Goal: Task Accomplishment & Management: Manage account settings

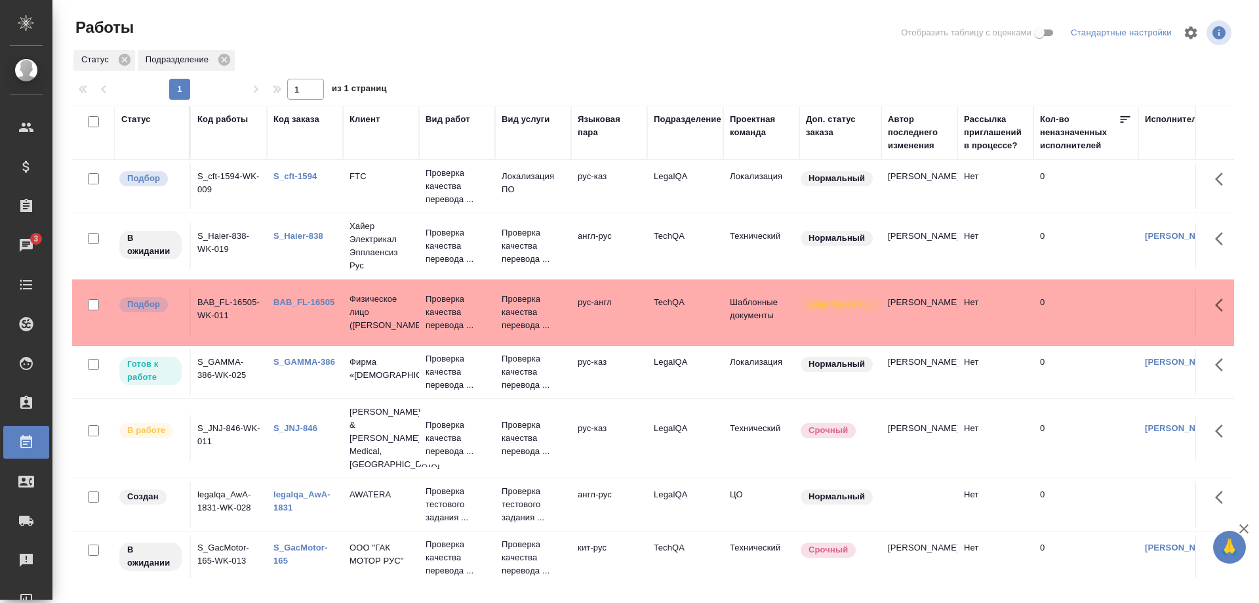
scroll to position [0, 47]
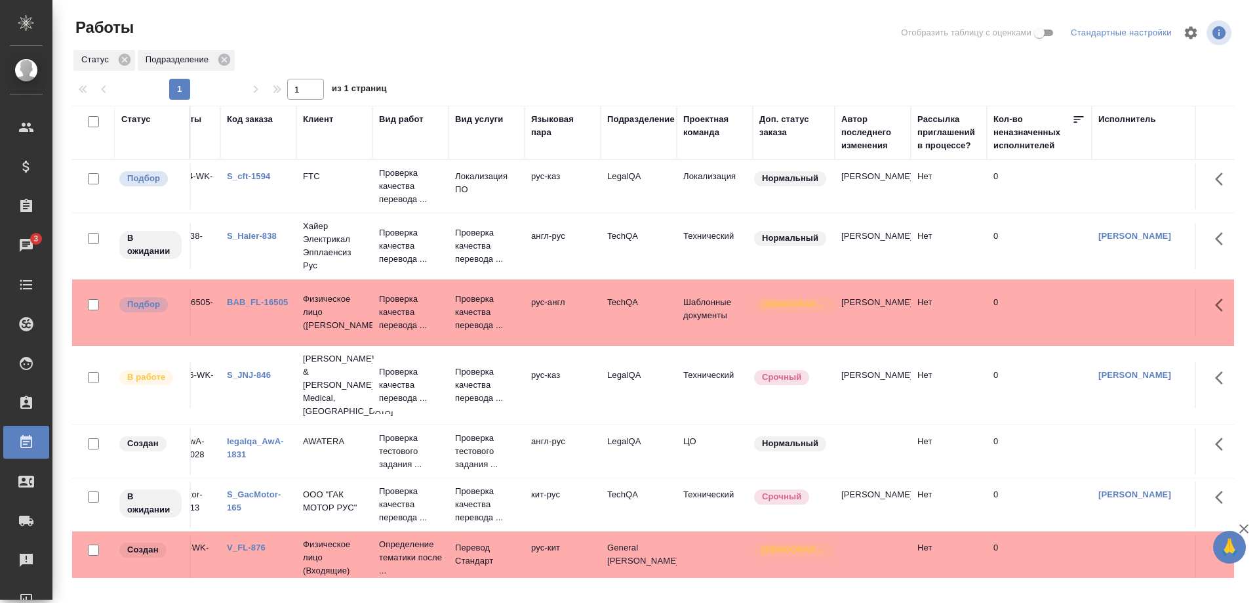
click at [250, 173] on link "S_cft-1594" at bounding box center [248, 176] width 43 height 10
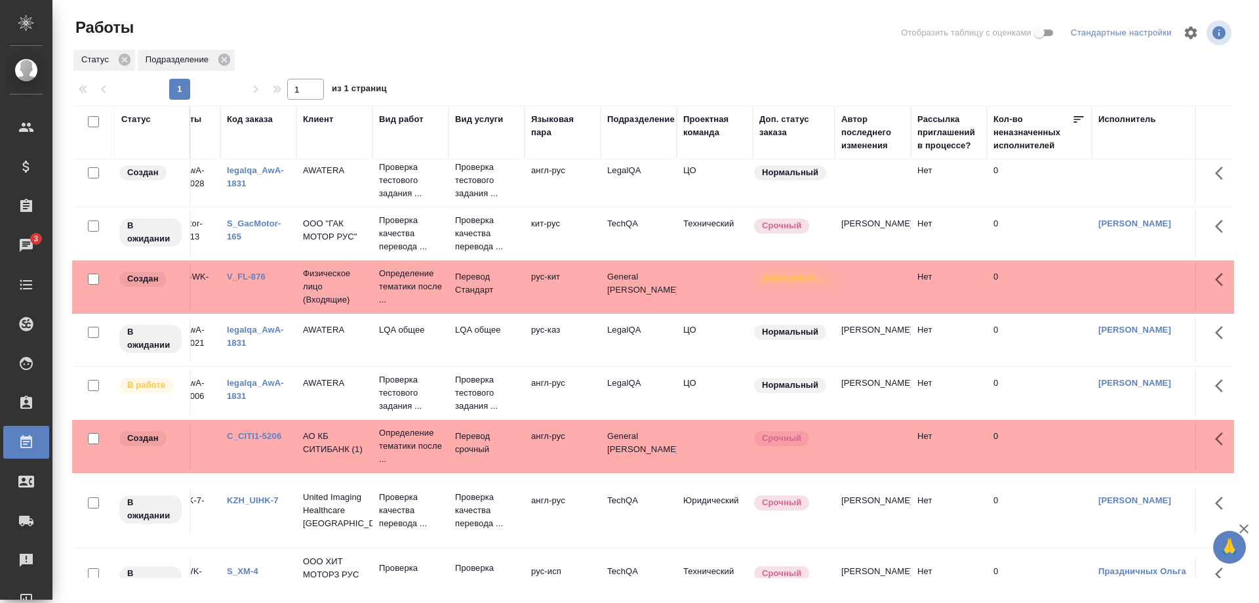
scroll to position [294, 47]
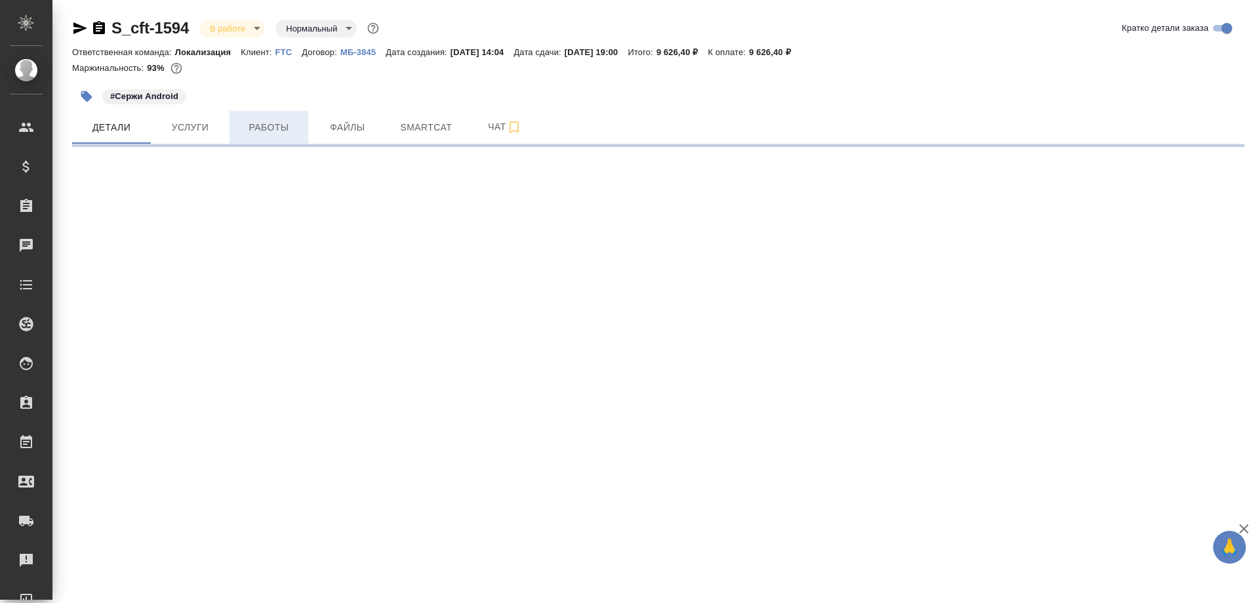
select select "RU"
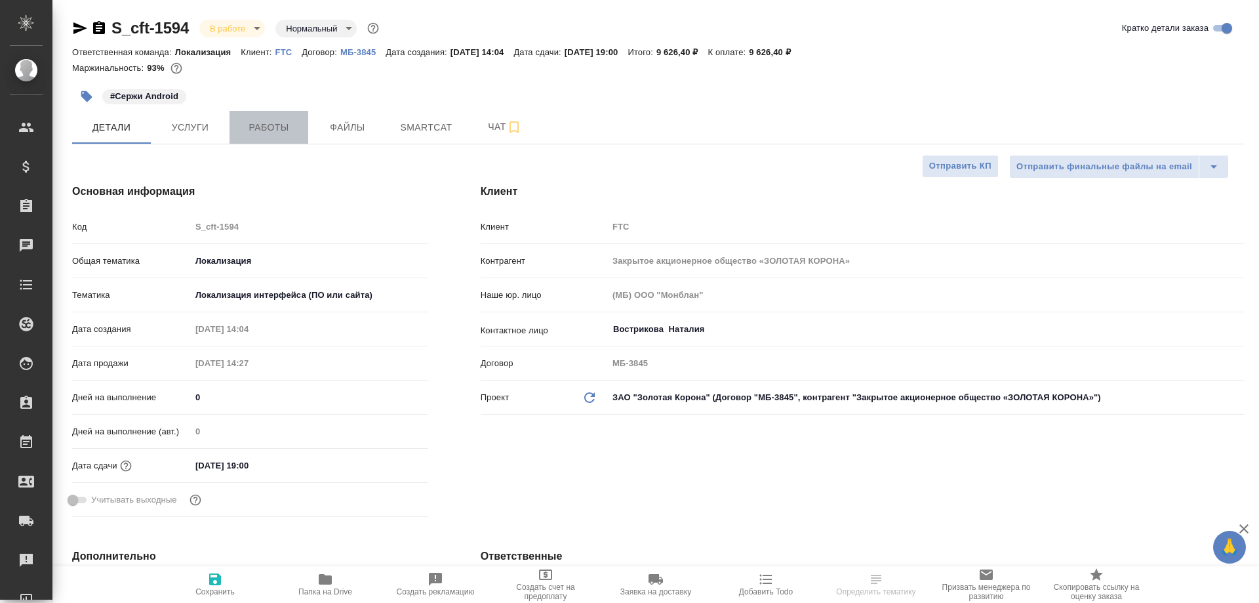
click at [272, 123] on span "Работы" at bounding box center [268, 127] width 63 height 16
type textarea "x"
type input "[PERSON_NAME]"
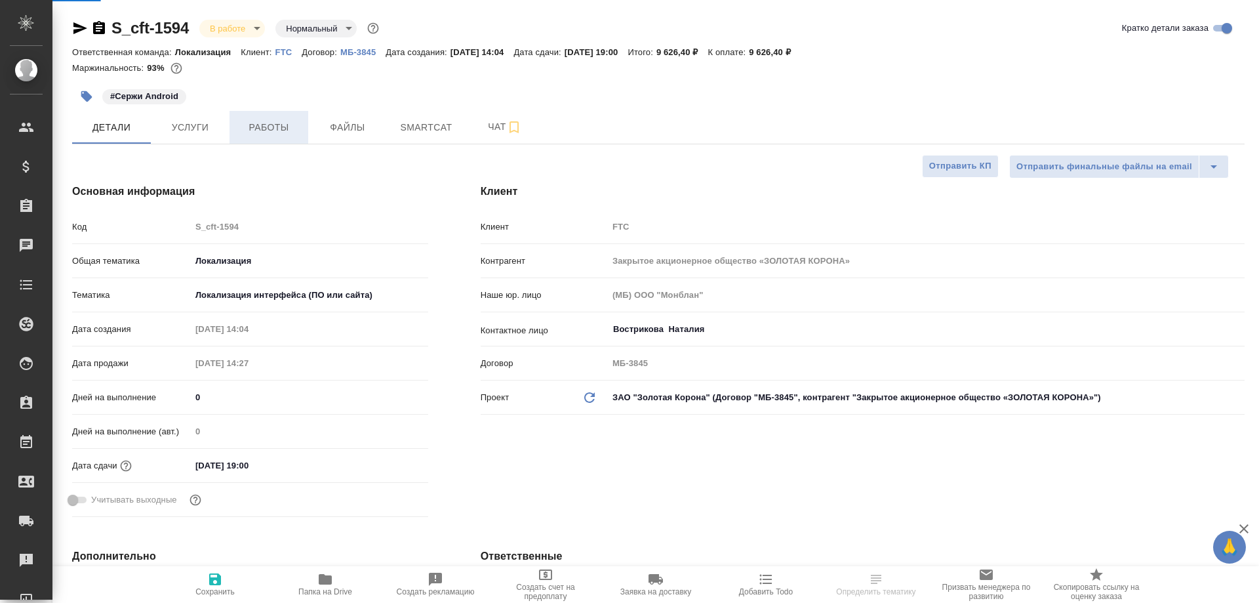
type input "[PERSON_NAME]"
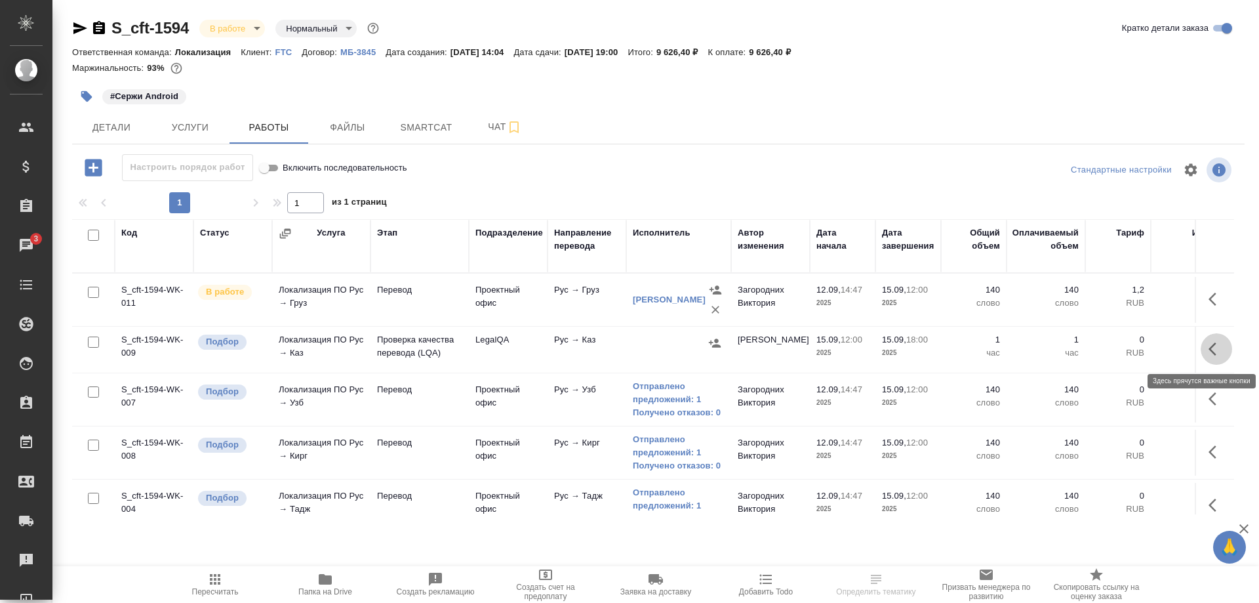
click at [1210, 348] on icon "button" at bounding box center [1213, 348] width 8 height 13
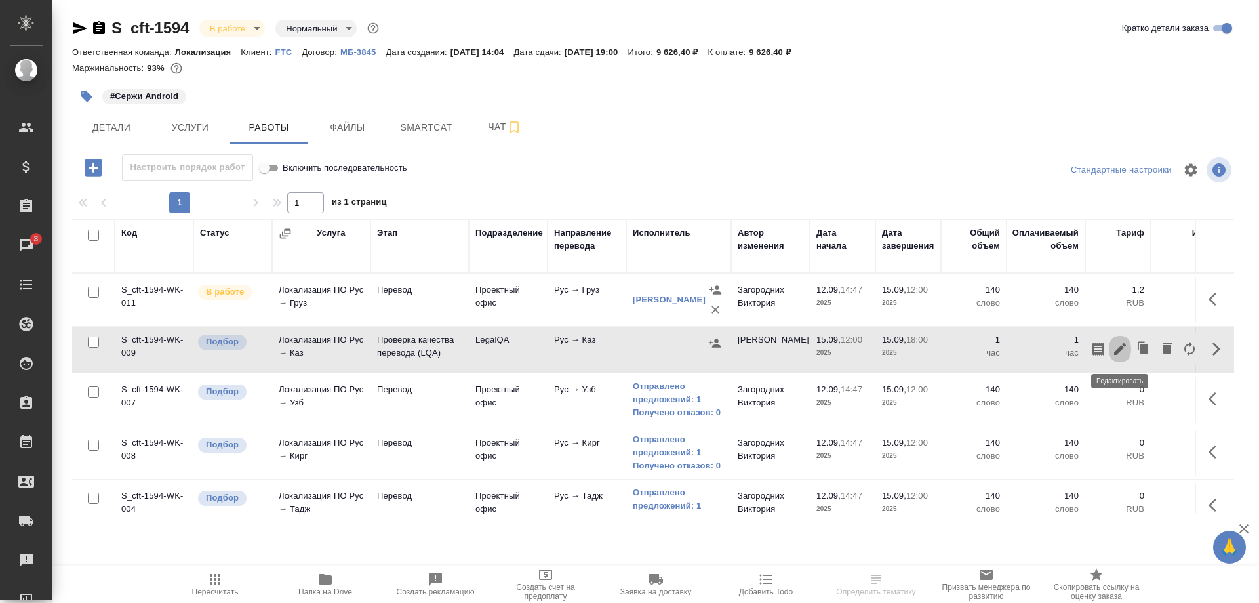
click at [1121, 349] on icon "button" at bounding box center [1120, 349] width 12 height 12
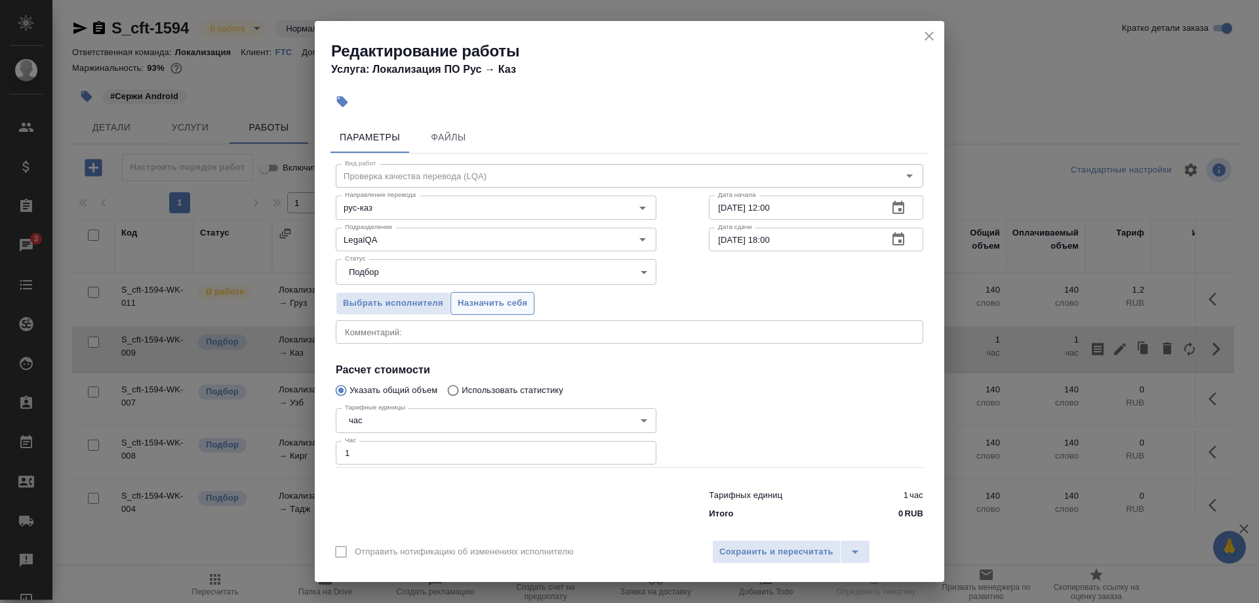
click at [508, 307] on span "Назначить себя" at bounding box center [493, 303] width 70 height 15
click at [748, 544] on span "Сохранить и пересчитать" at bounding box center [776, 551] width 114 height 15
